Goal: Information Seeking & Learning: Learn about a topic

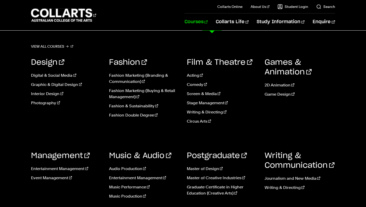
scroll to position [44, 0]
click at [77, 75] on link "Digital & Social Media" at bounding box center [66, 75] width 70 height 6
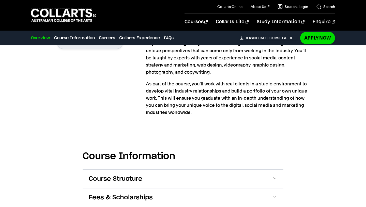
scroll to position [521, 0]
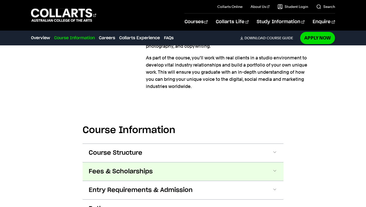
click at [119, 162] on button "Fees & Scholarships" at bounding box center [183, 171] width 201 height 18
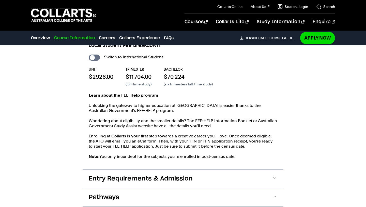
scroll to position [669, 0]
click at [119, 174] on span "Entry Requirements & Admission" at bounding box center [141, 178] width 104 height 8
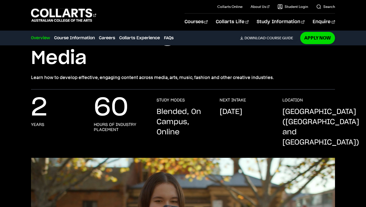
scroll to position [0, 0]
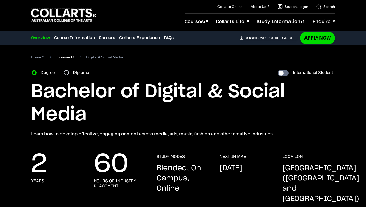
click at [59, 57] on link "Courses" at bounding box center [65, 56] width 17 height 7
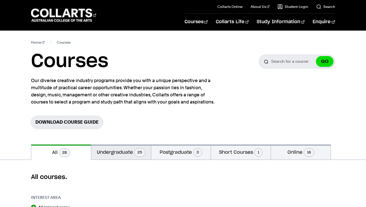
click at [113, 157] on button "Undergraduate 25" at bounding box center [121, 151] width 60 height 15
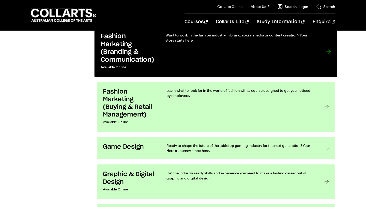
scroll to position [726, 0]
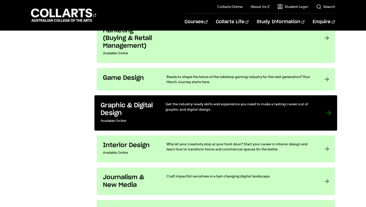
click at [119, 114] on h3 "Graphic & Digital Design" at bounding box center [128, 109] width 54 height 16
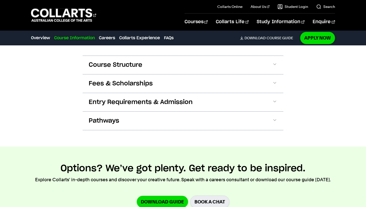
scroll to position [591, 0]
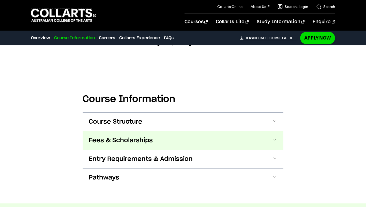
click at [118, 136] on span "Fees & Scholarships" at bounding box center [121, 140] width 64 height 8
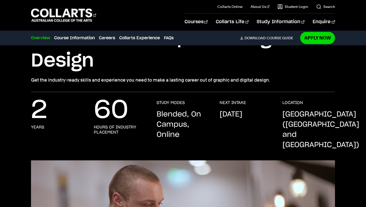
scroll to position [0, 0]
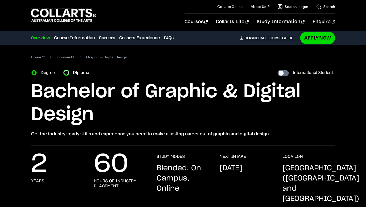
click at [68, 71] on input "Diploma" at bounding box center [66, 72] width 5 height 5
radio input "true"
